Goal: Information Seeking & Learning: Learn about a topic

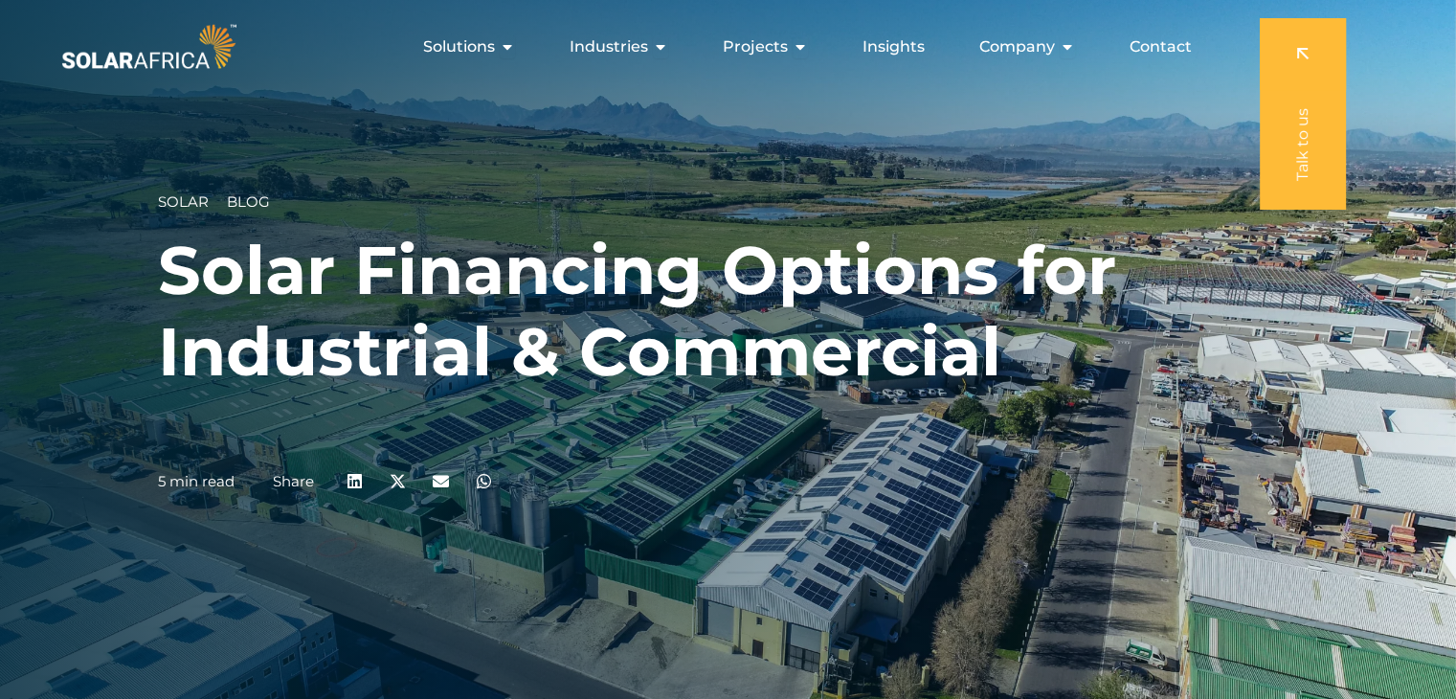
click at [660, 51] on icon "Menu" at bounding box center [660, 46] width 15 height 15
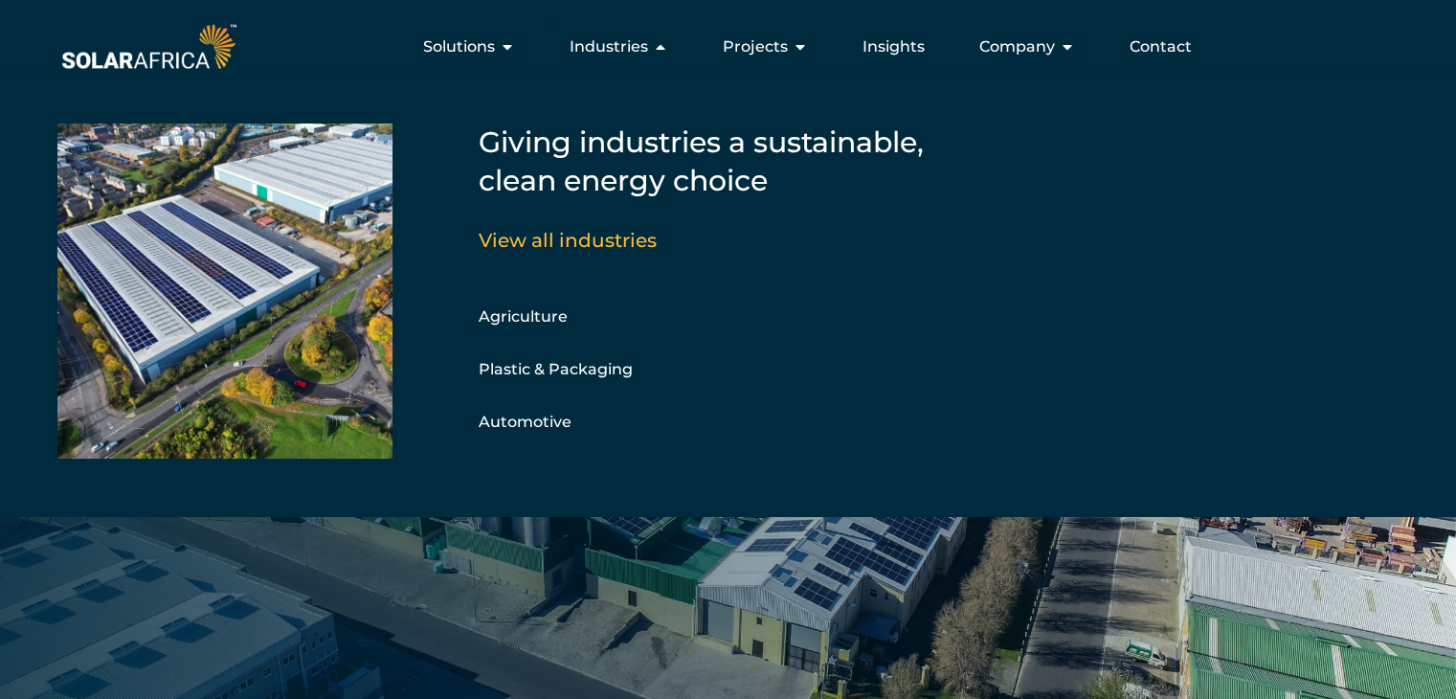
click at [797, 556] on div "Solar Blog Solar Financing Options for Industrial & Commercial 5 min read Share" at bounding box center [728, 349] width 1456 height 699
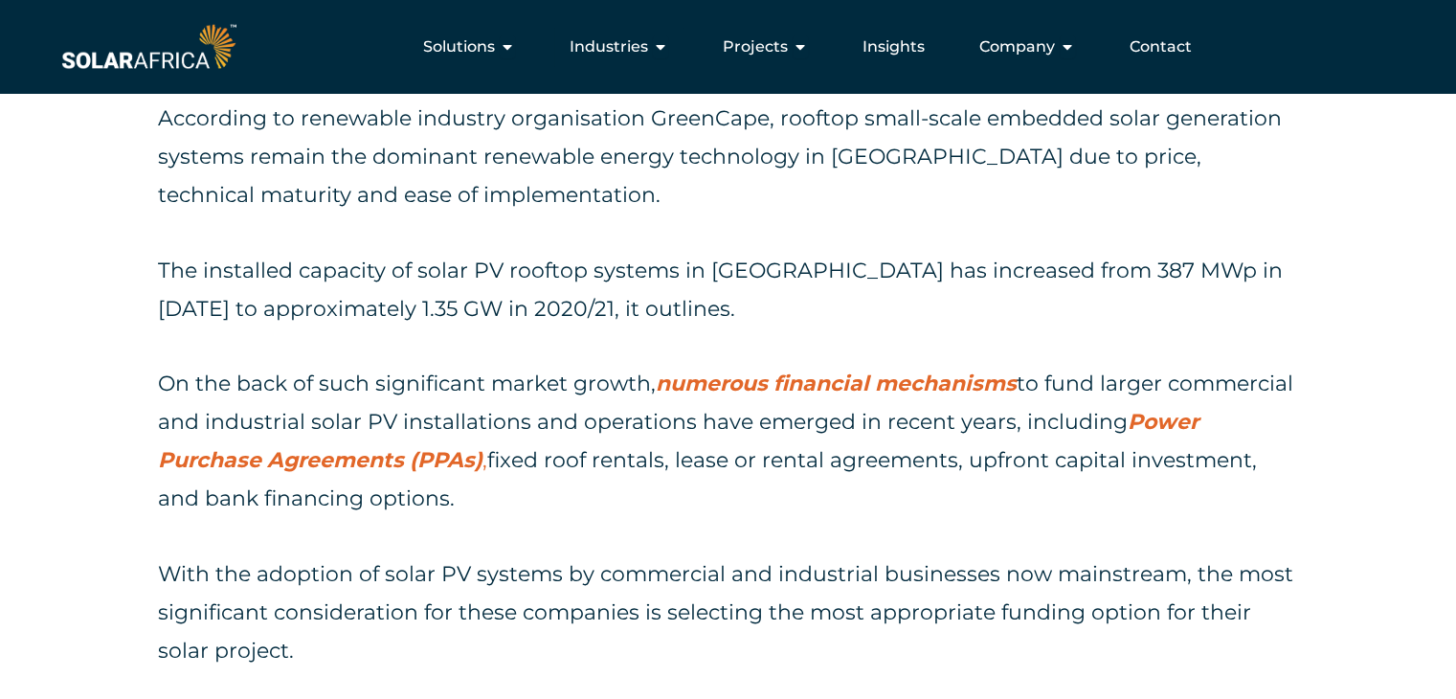
scroll to position [1627, 0]
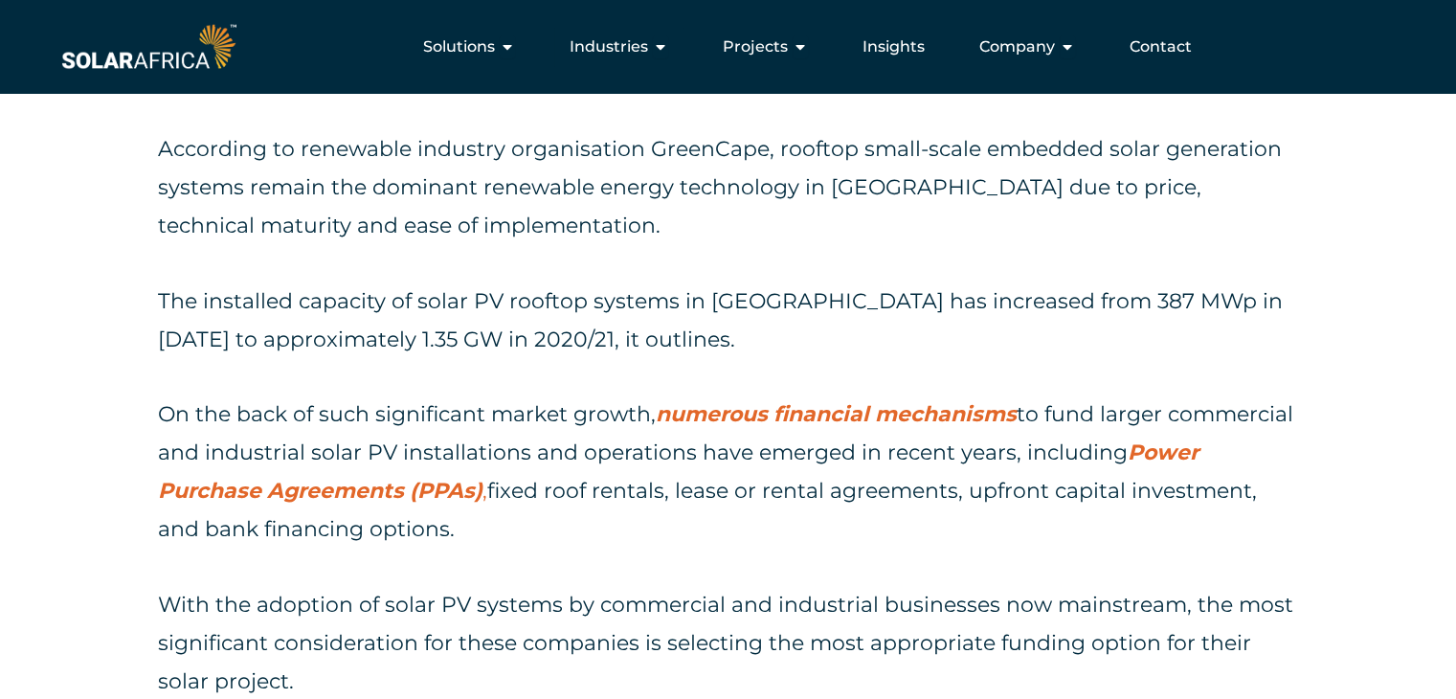
click at [766, 412] on strong "numerous financial mechanisms" at bounding box center [836, 414] width 361 height 26
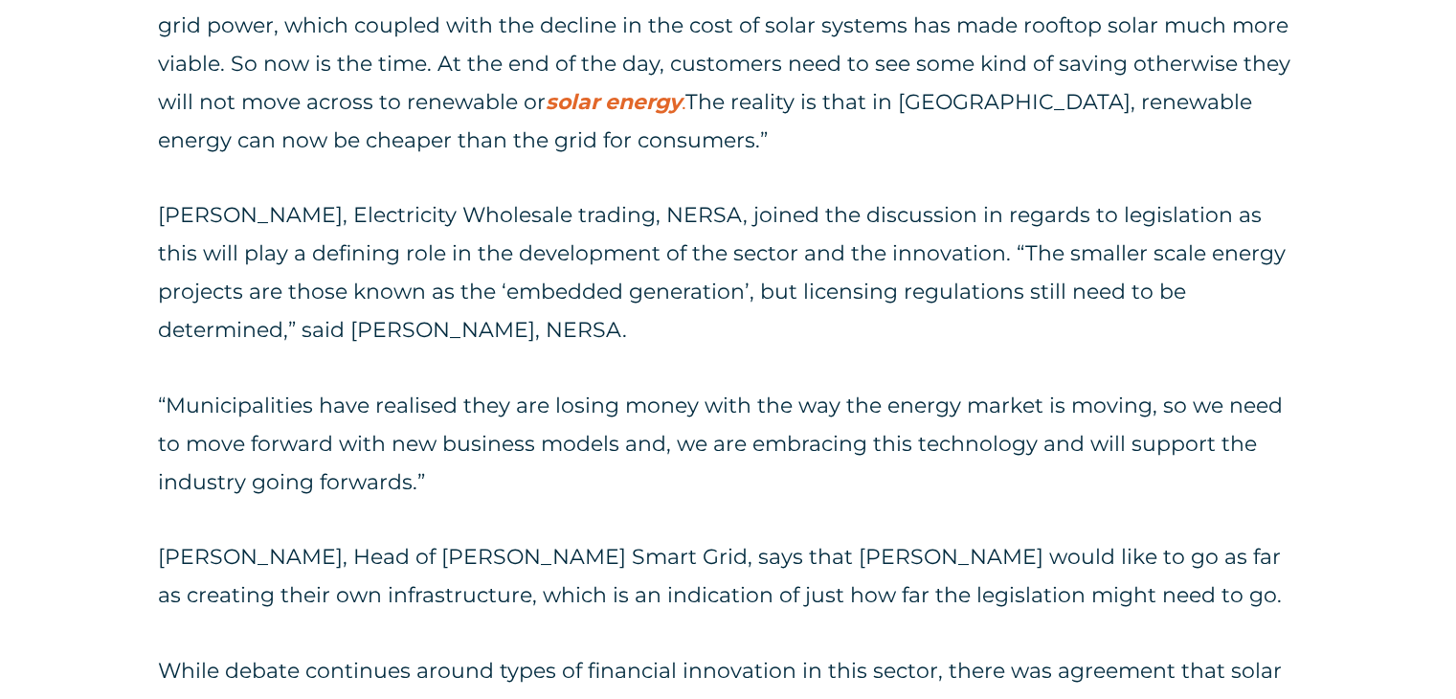
scroll to position [2297, 0]
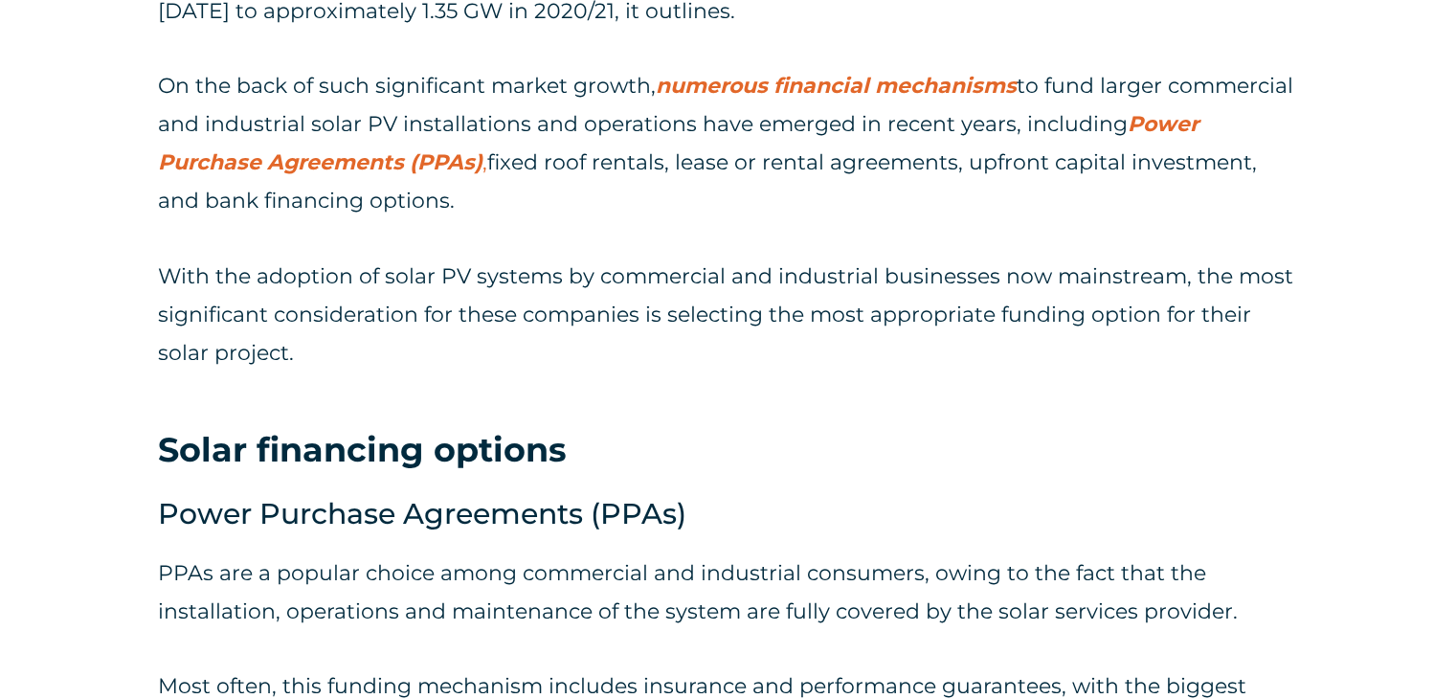
scroll to position [2010, 0]
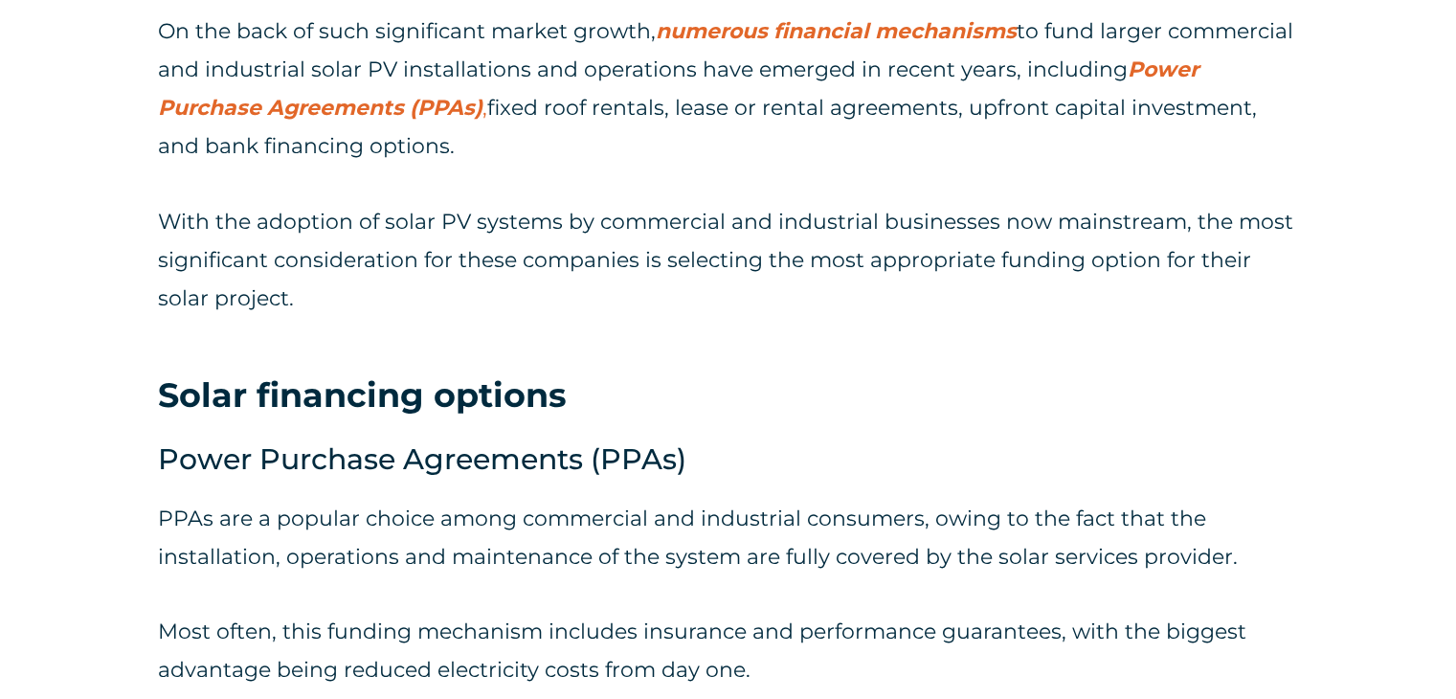
click at [800, 32] on strong "numerous financial mechanisms" at bounding box center [836, 31] width 361 height 26
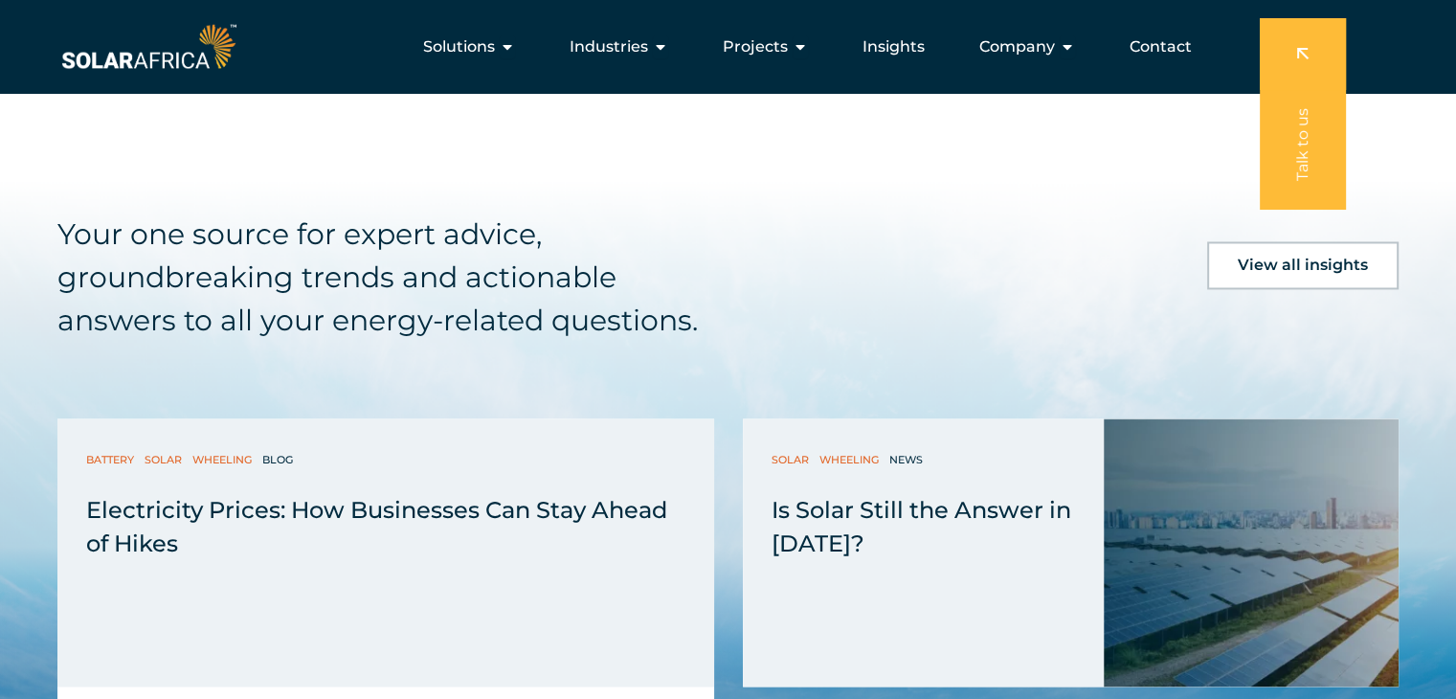
scroll to position [2584, 0]
